Goal: Information Seeking & Learning: Find specific page/section

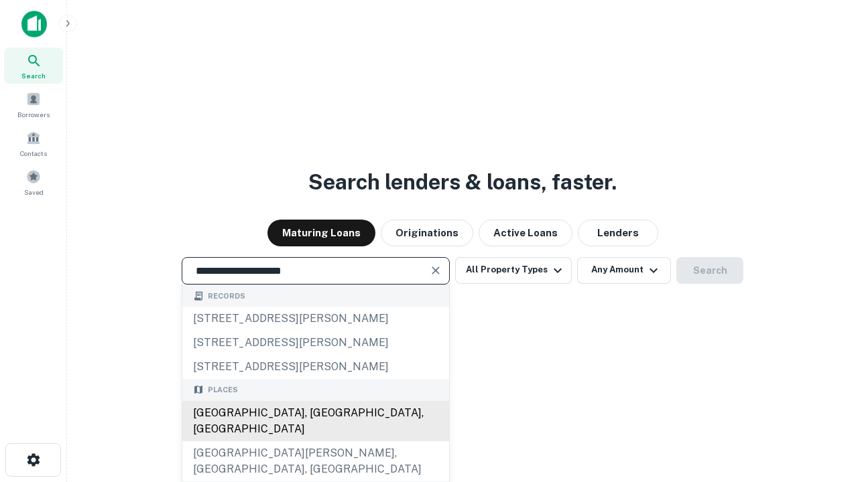
click at [315, 442] on div "[GEOGRAPHIC_DATA], [GEOGRAPHIC_DATA], [GEOGRAPHIC_DATA]" at bounding box center [315, 421] width 267 height 40
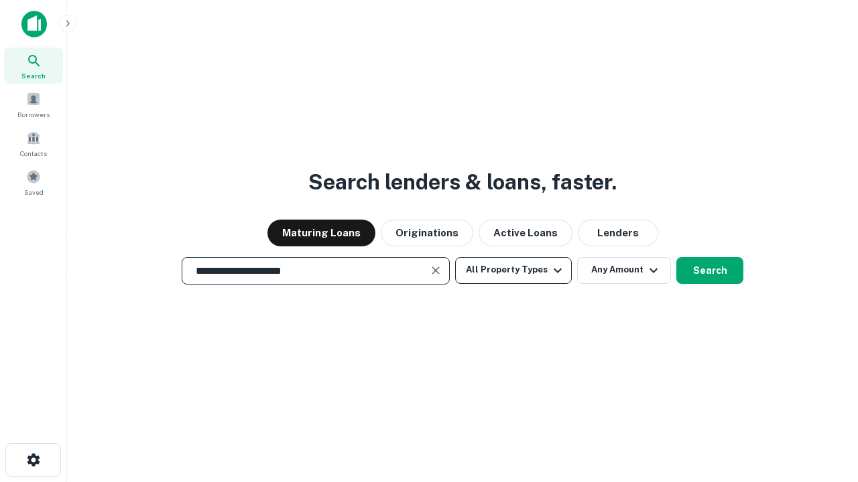
type input "**********"
click at [513, 270] on button "All Property Types" at bounding box center [513, 270] width 117 height 27
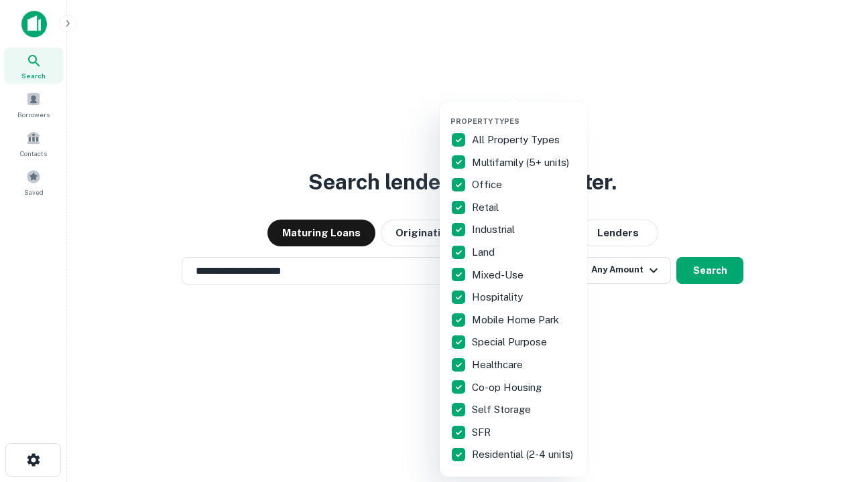
click at [524, 113] on button "button" at bounding box center [523, 113] width 147 height 1
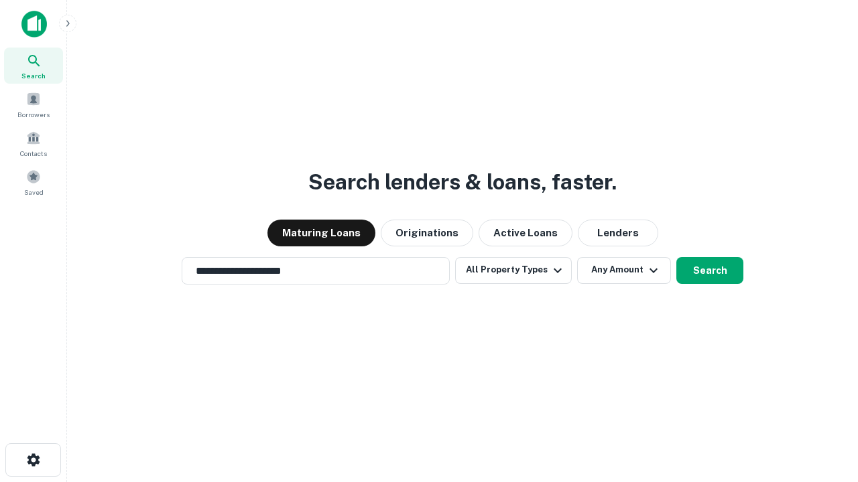
scroll to position [21, 0]
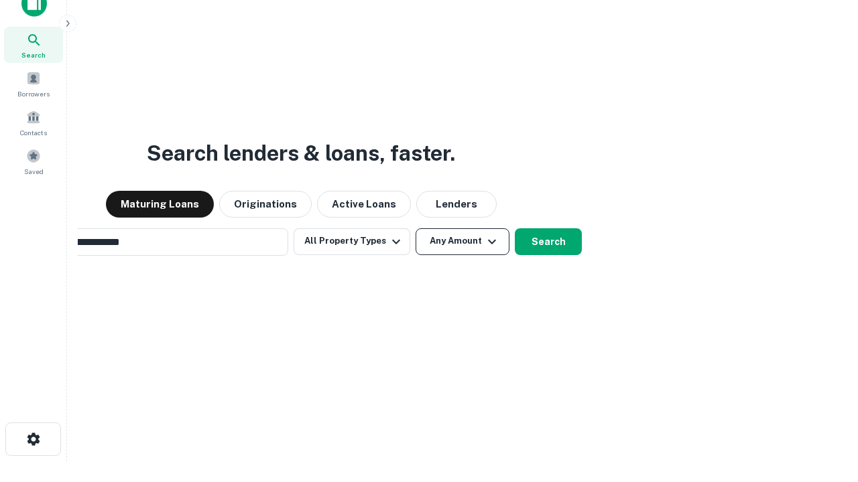
click at [415, 228] on button "Any Amount" at bounding box center [462, 241] width 94 height 27
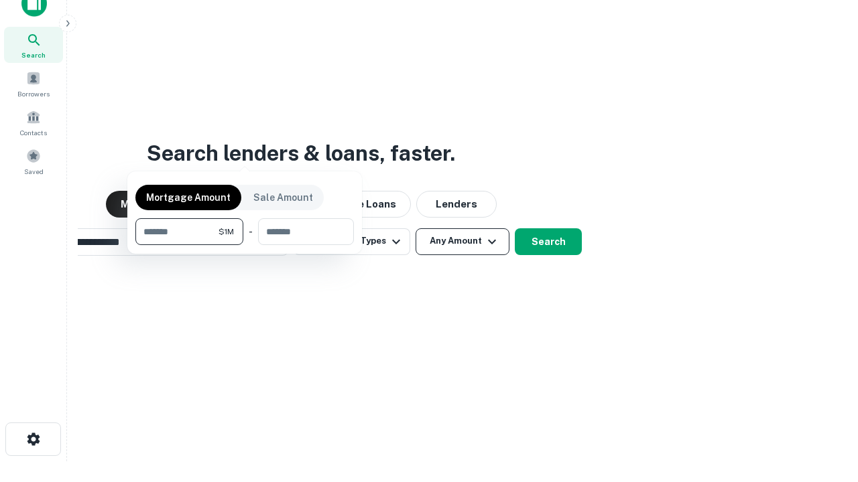
scroll to position [21, 0]
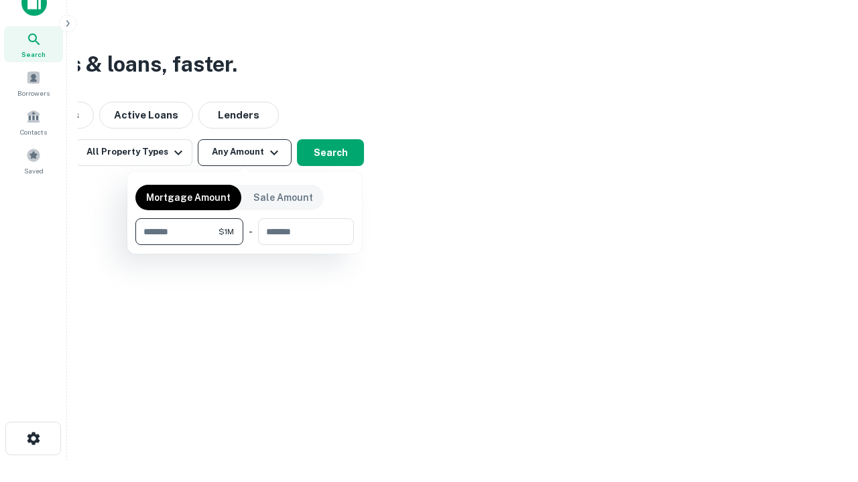
type input "*******"
click at [245, 245] on button "button" at bounding box center [244, 245] width 218 height 1
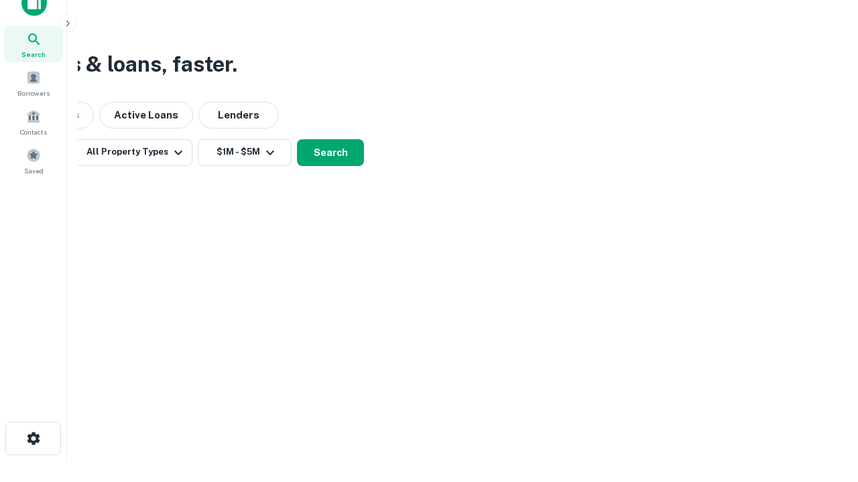
scroll to position [8, 247]
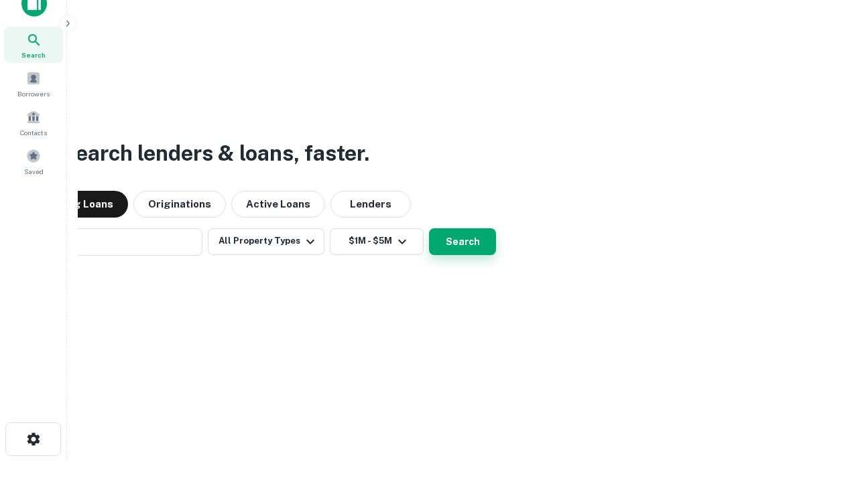
click at [429, 228] on button "Search" at bounding box center [462, 241] width 67 height 27
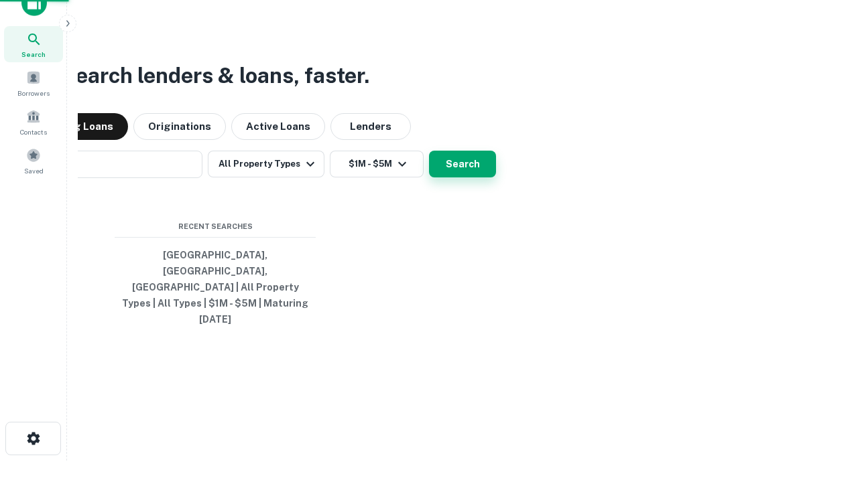
scroll to position [36, 379]
